Goal: Task Accomplishment & Management: Complete application form

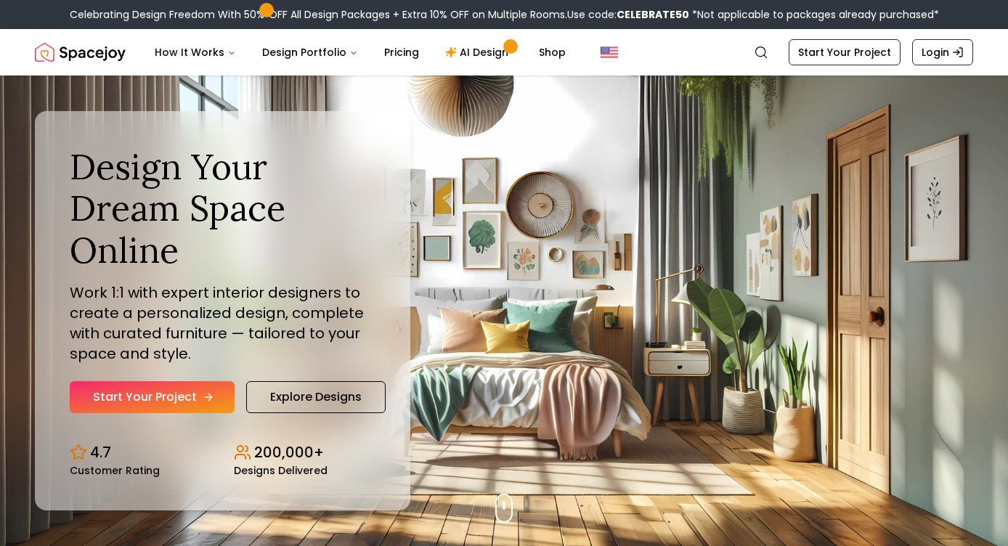
click at [177, 398] on link "Start Your Project" at bounding box center [152, 397] width 165 height 32
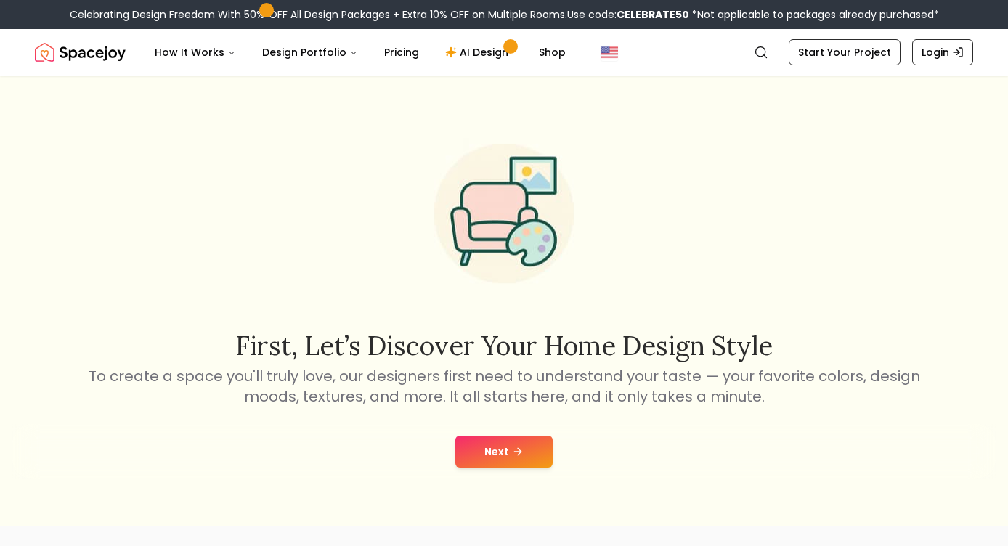
click at [505, 444] on button "Next" at bounding box center [503, 452] width 97 height 32
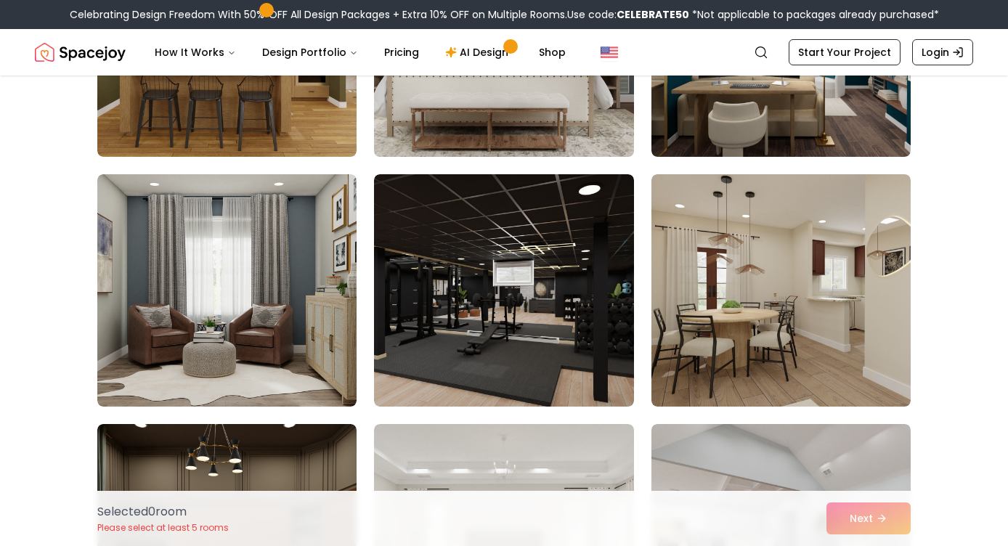
scroll to position [534, 0]
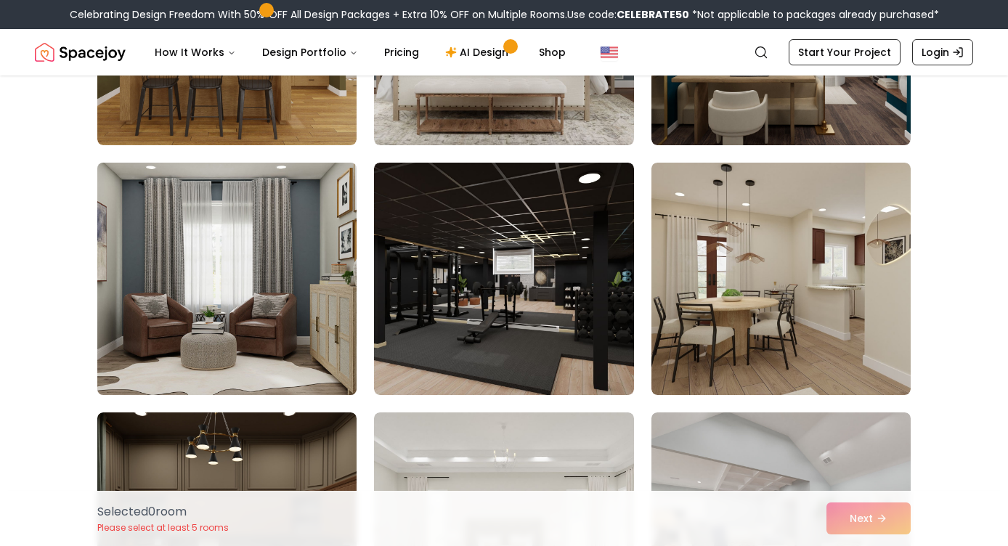
click at [268, 301] on img at bounding box center [227, 279] width 272 height 244
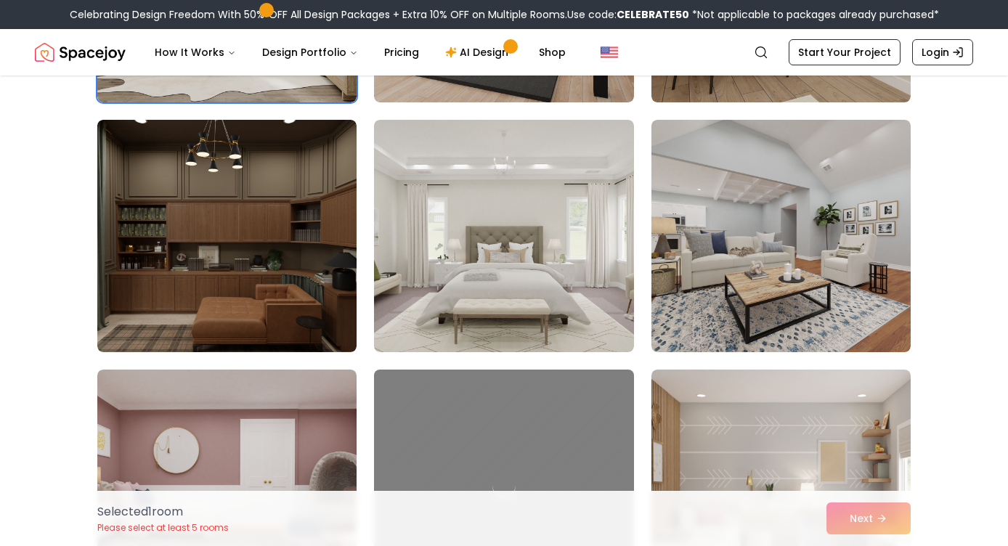
scroll to position [828, 0]
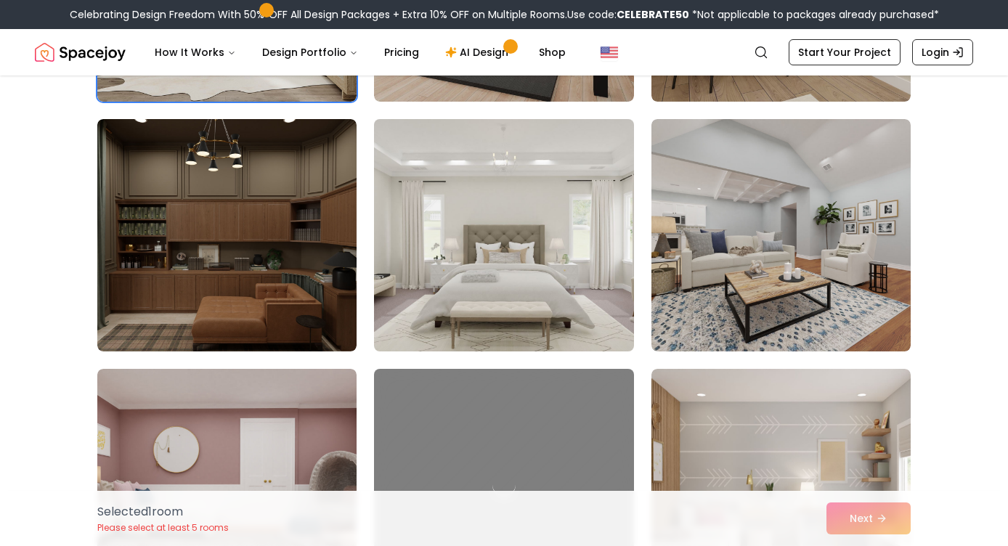
click at [530, 261] on img at bounding box center [503, 235] width 272 height 244
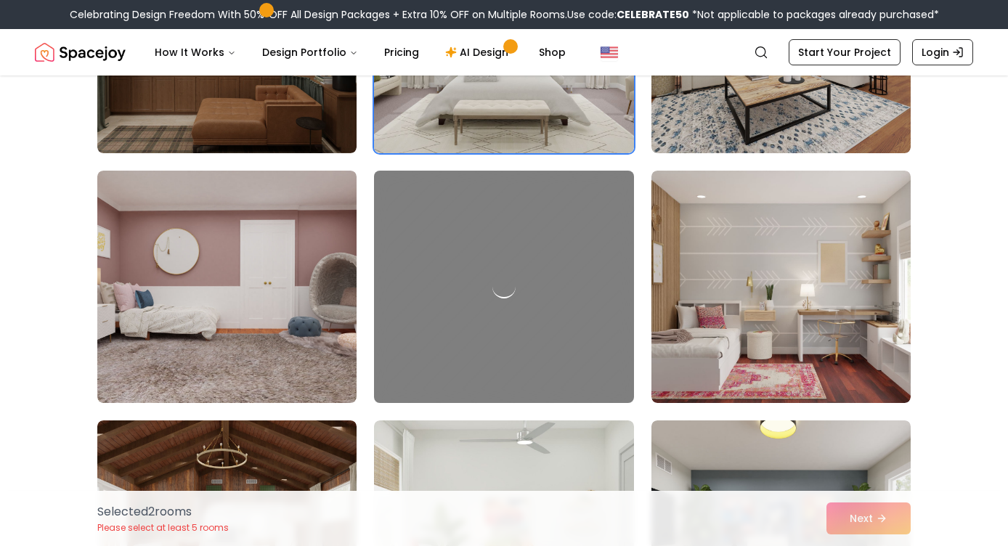
scroll to position [1027, 0]
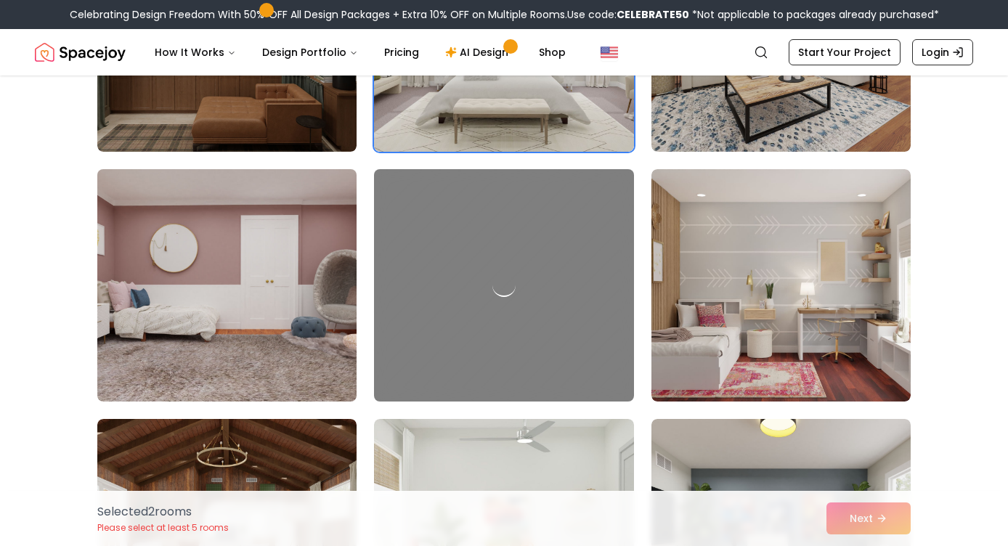
click at [262, 341] on img at bounding box center [227, 285] width 272 height 244
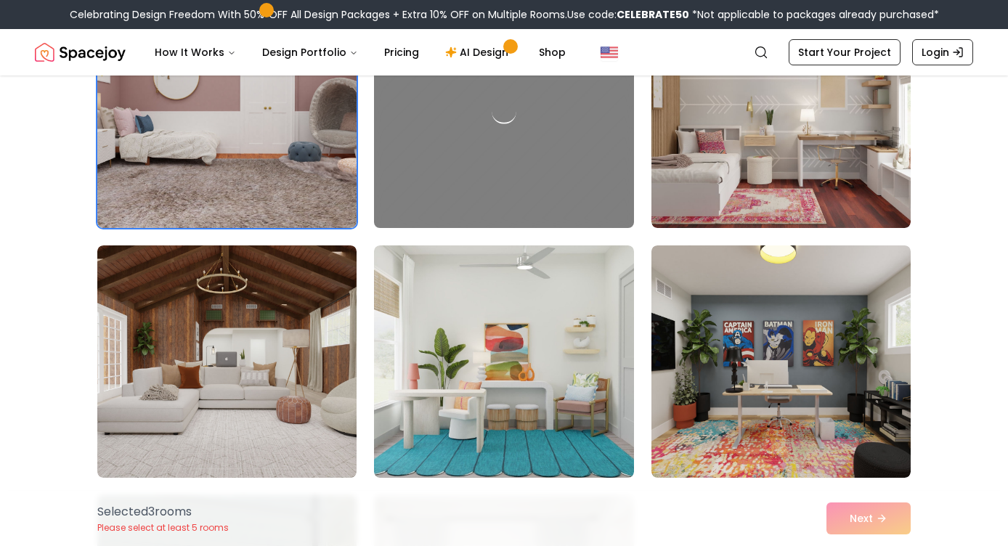
scroll to position [1205, 0]
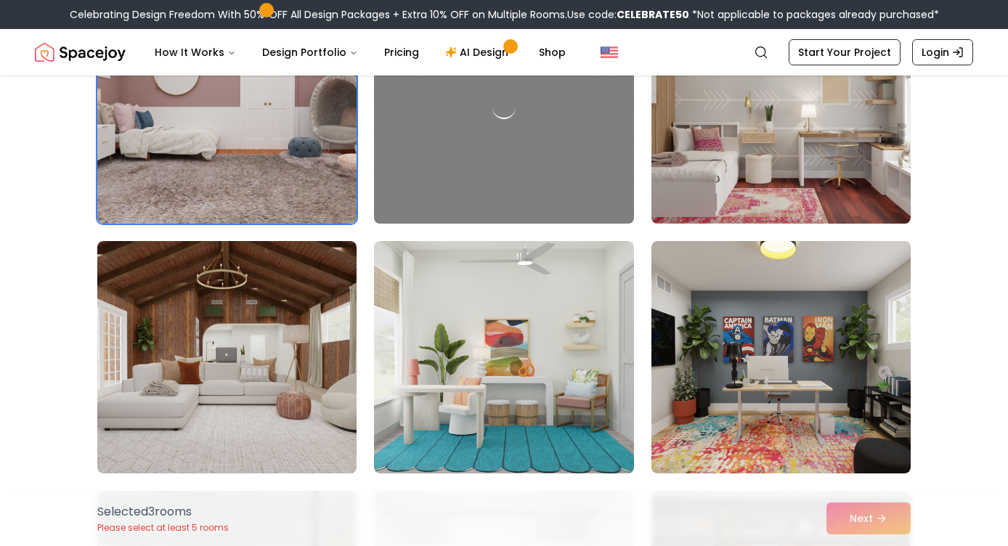
click at [842, 183] on img at bounding box center [781, 107] width 272 height 244
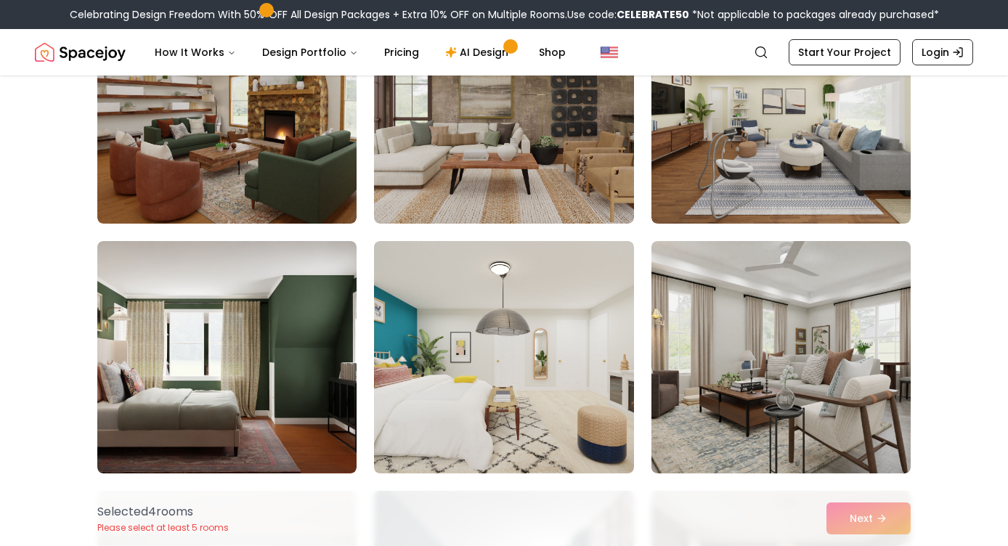
scroll to position [2458, 0]
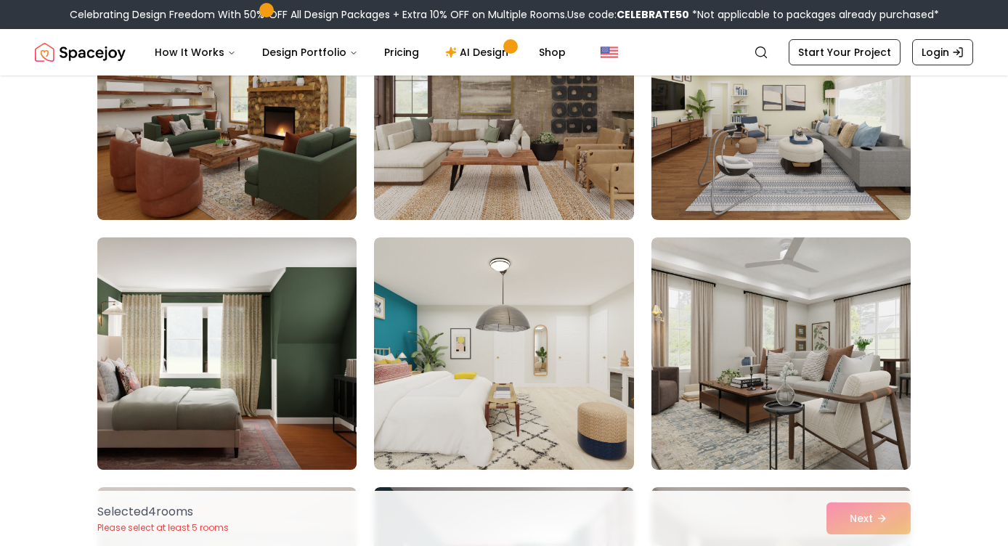
click at [283, 370] on img at bounding box center [227, 354] width 272 height 244
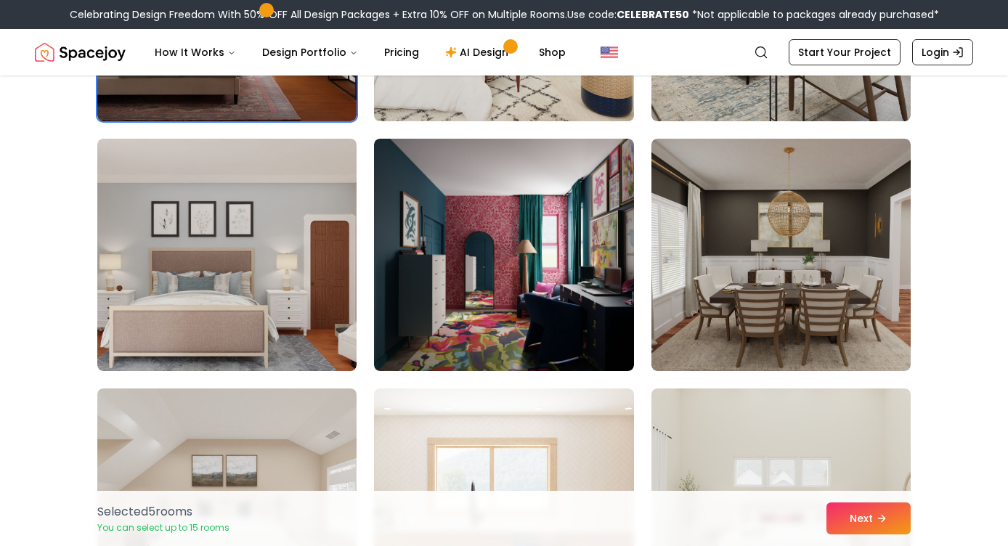
scroll to position [2807, 0]
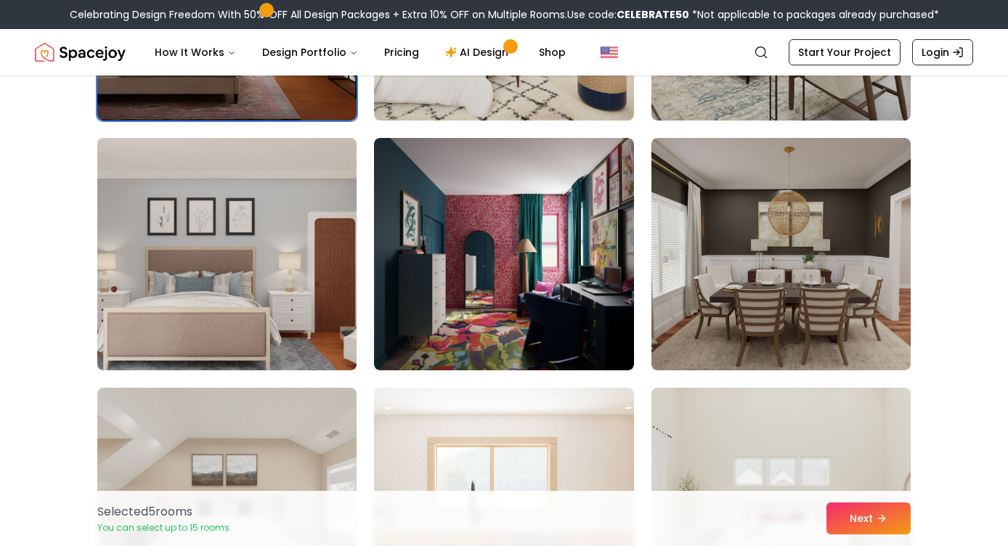
click at [245, 272] on img at bounding box center [227, 254] width 272 height 244
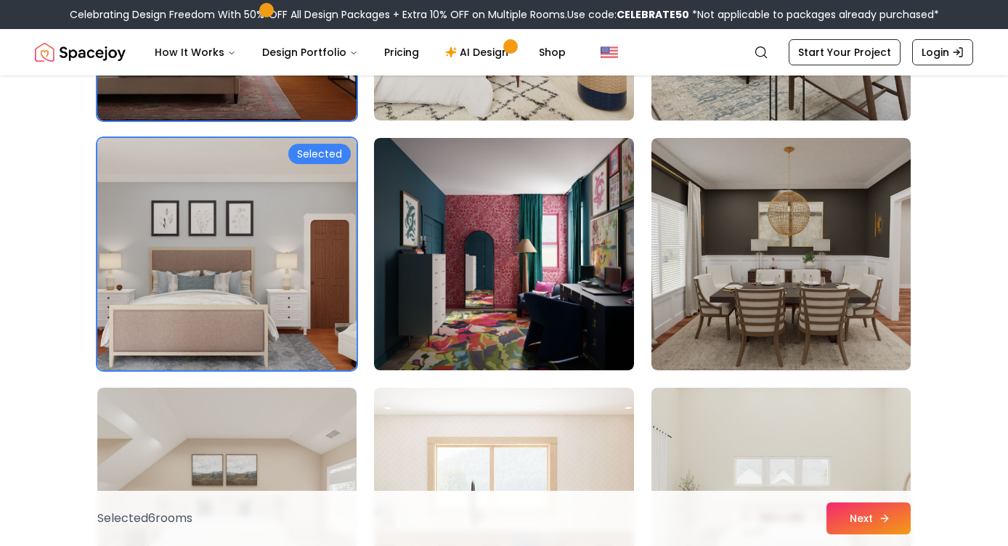
click at [864, 517] on button "Next" at bounding box center [868, 518] width 84 height 32
